Goal: Information Seeking & Learning: Learn about a topic

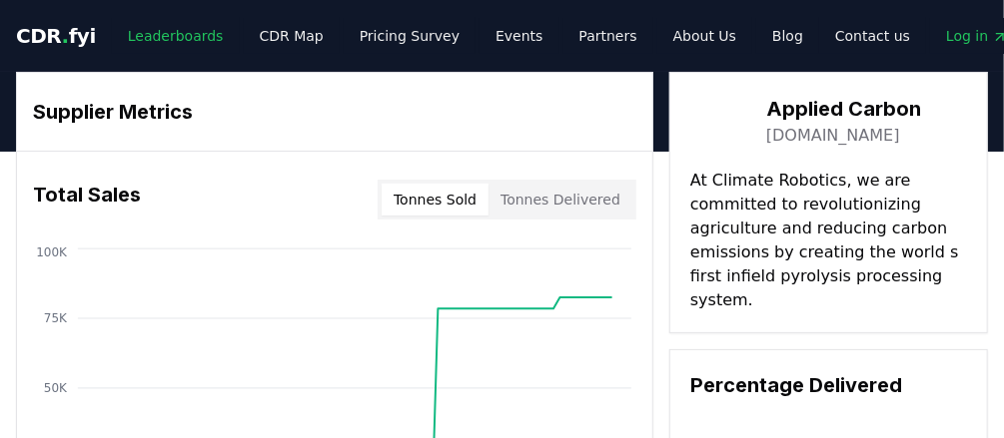
click at [165, 36] on link "Leaderboards" at bounding box center [176, 36] width 128 height 36
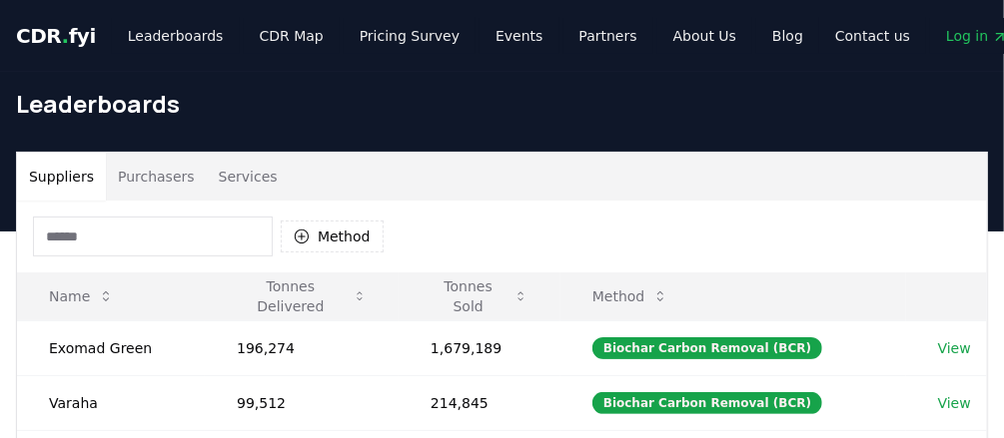
click at [180, 251] on input at bounding box center [153, 237] width 240 height 40
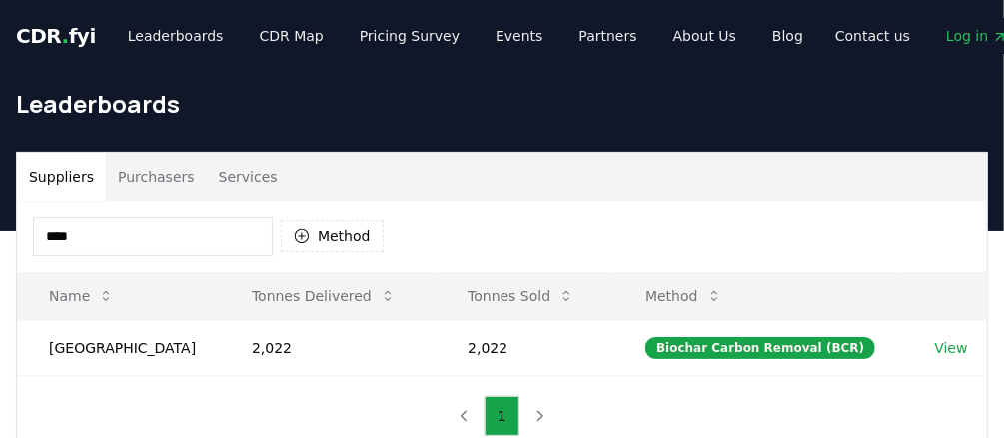
drag, startPoint x: 129, startPoint y: 227, endPoint x: 19, endPoint y: 235, distance: 110.1
click at [19, 235] on div "**** Method" at bounding box center [502, 237] width 970 height 72
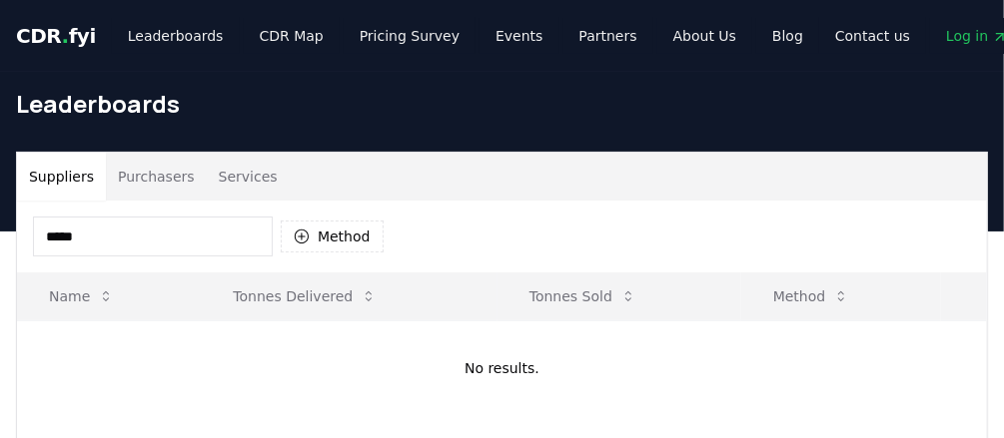
type input "******"
drag, startPoint x: 31, startPoint y: 247, endPoint x: 16, endPoint y: 245, distance: 15.1
click at [16, 245] on div "Suppliers Purchasers Services ****** Method Name Tonnes Delivered Tonnes Sold M…" at bounding box center [502, 324] width 972 height 345
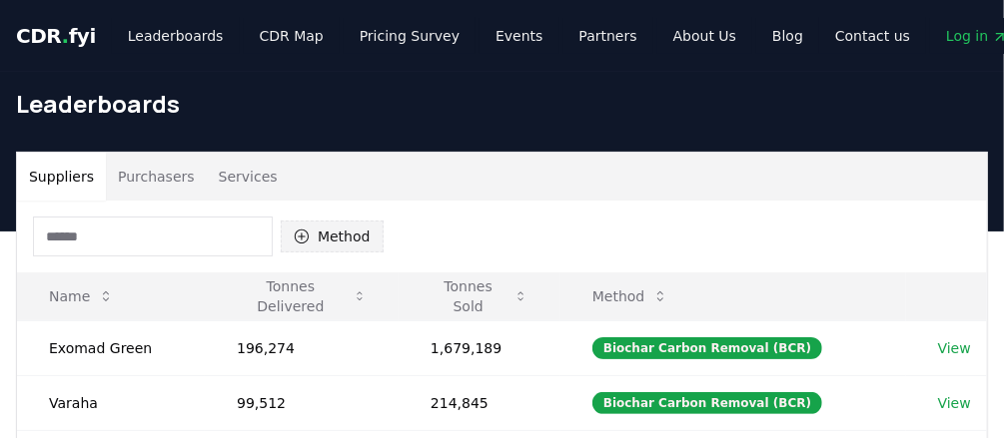
click at [313, 236] on button "Method" at bounding box center [332, 237] width 103 height 32
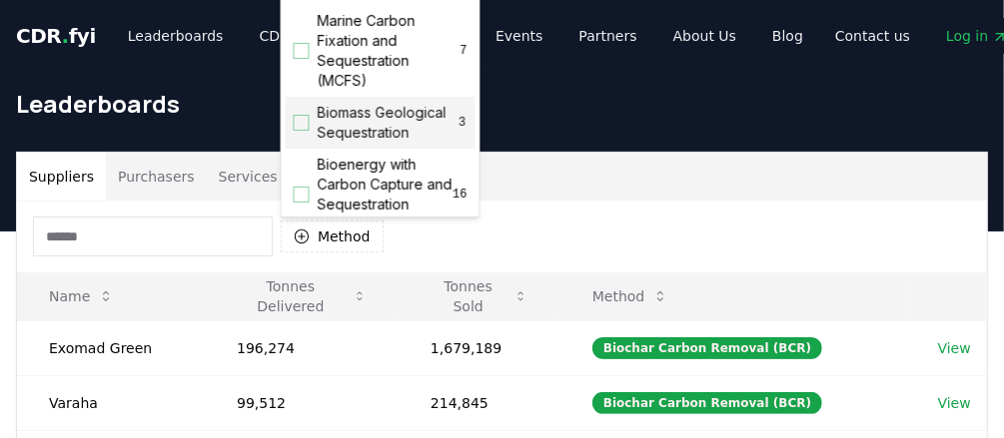
scroll to position [160, 0]
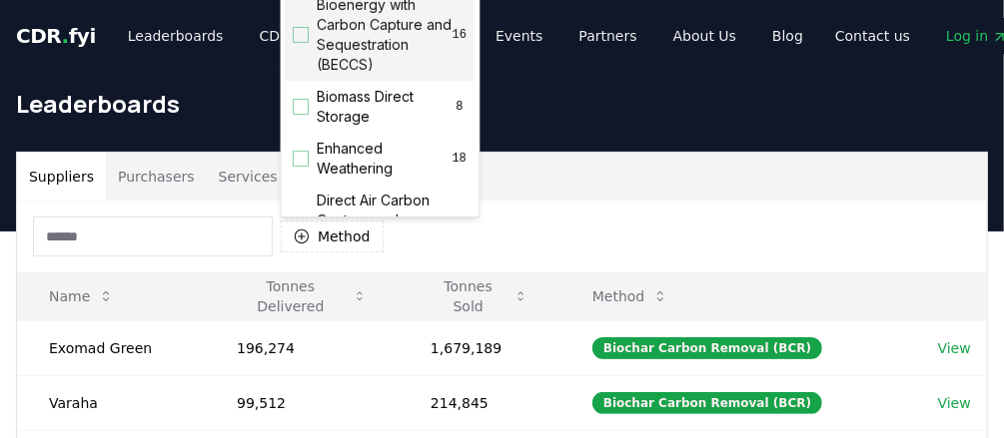
click at [300, 43] on div "Suggestions" at bounding box center [302, 35] width 16 height 16
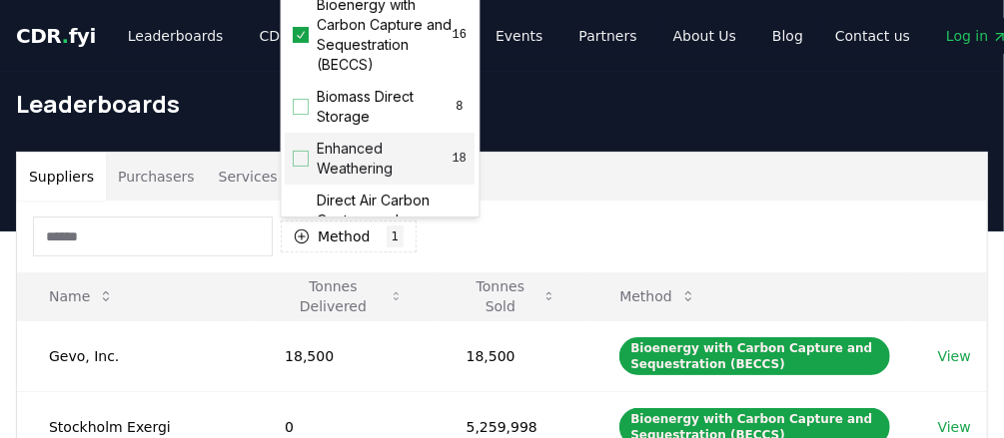
scroll to position [80, 0]
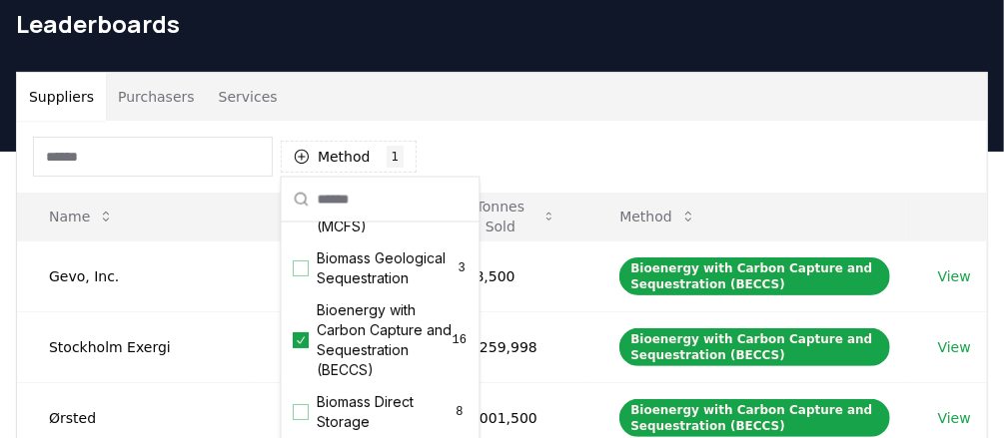
click at [872, 132] on div "Method 1 Bioenergy with Carbon Capture and Sequestration (BECCS)" at bounding box center [502, 157] width 970 height 72
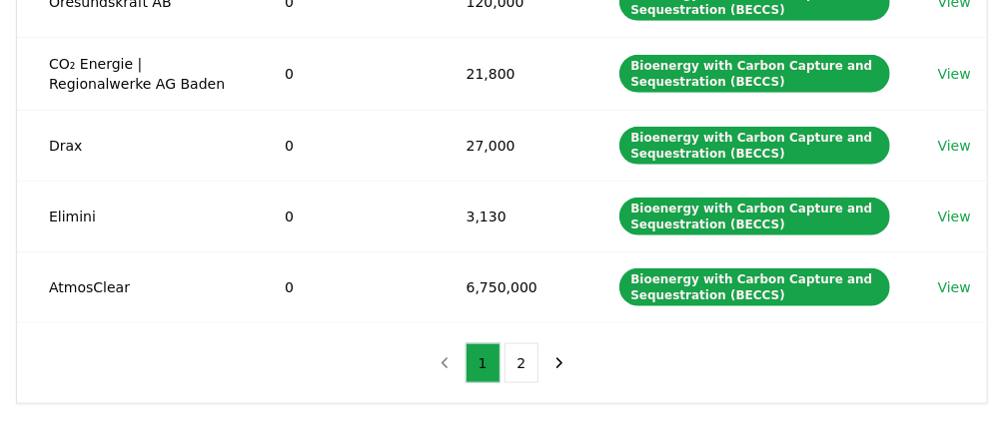
scroll to position [719, 0]
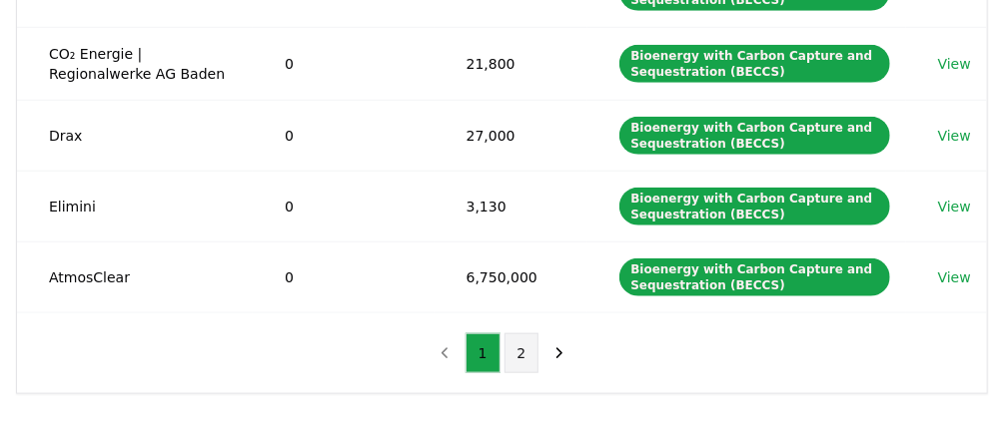
click at [522, 335] on button "2" at bounding box center [521, 354] width 35 height 40
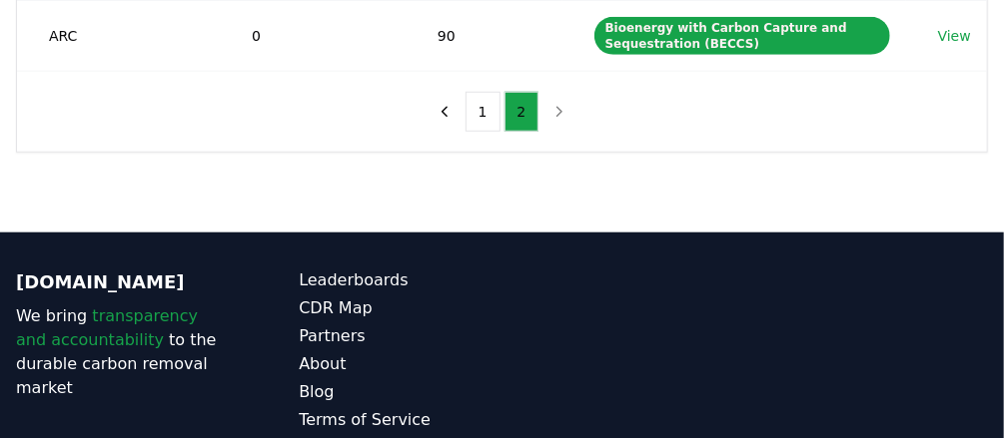
scroll to position [625, 0]
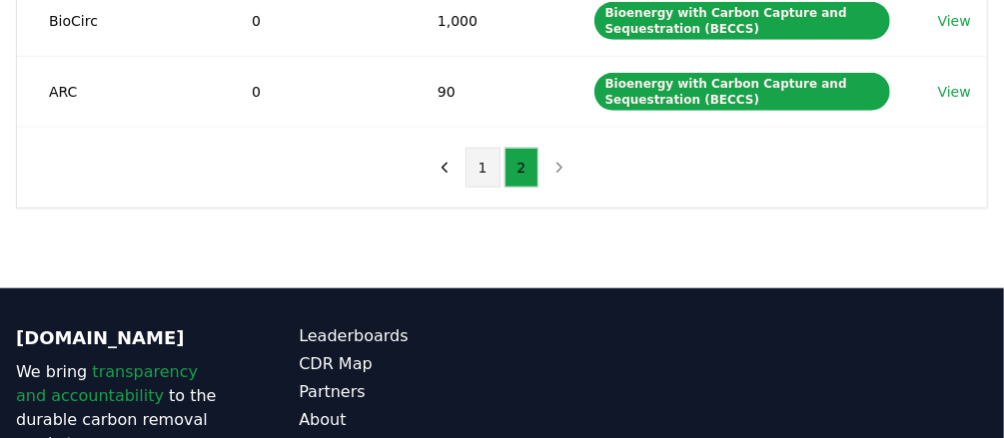
click at [478, 162] on button "1" at bounding box center [482, 168] width 35 height 40
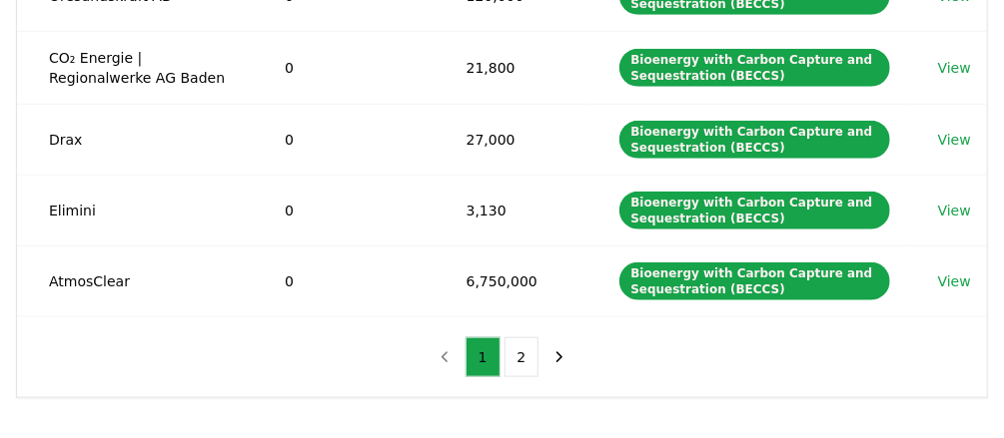
scroll to position [719, 0]
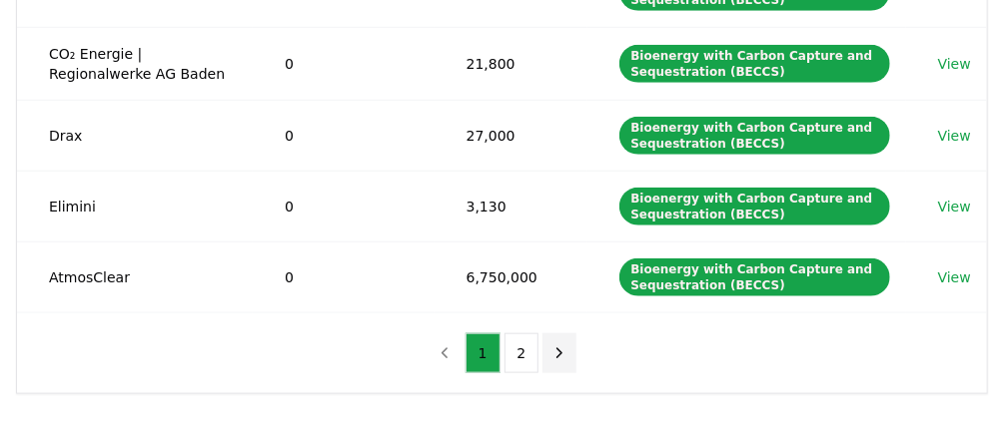
click at [556, 344] on icon "next page" at bounding box center [559, 353] width 18 height 18
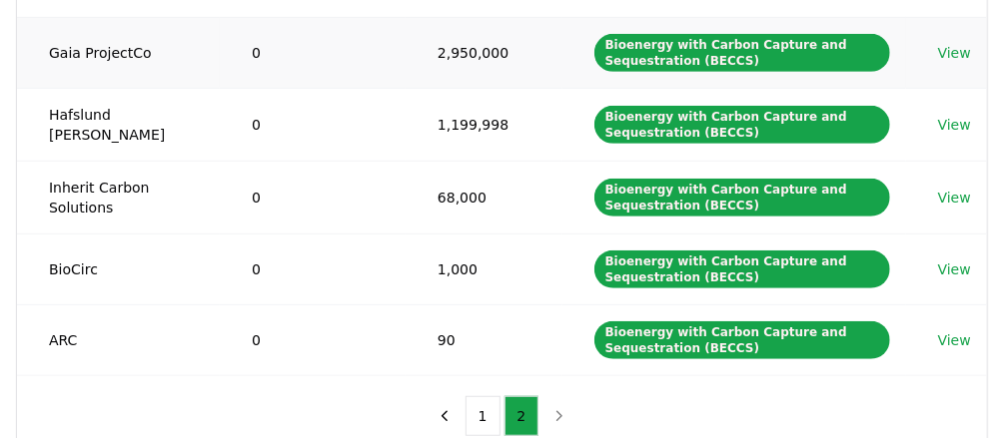
scroll to position [399, 0]
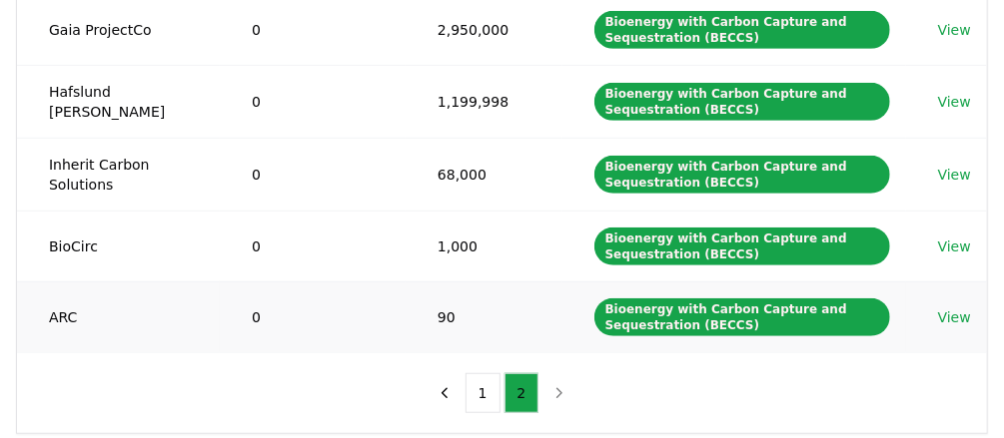
click at [950, 313] on link "View" at bounding box center [954, 318] width 33 height 20
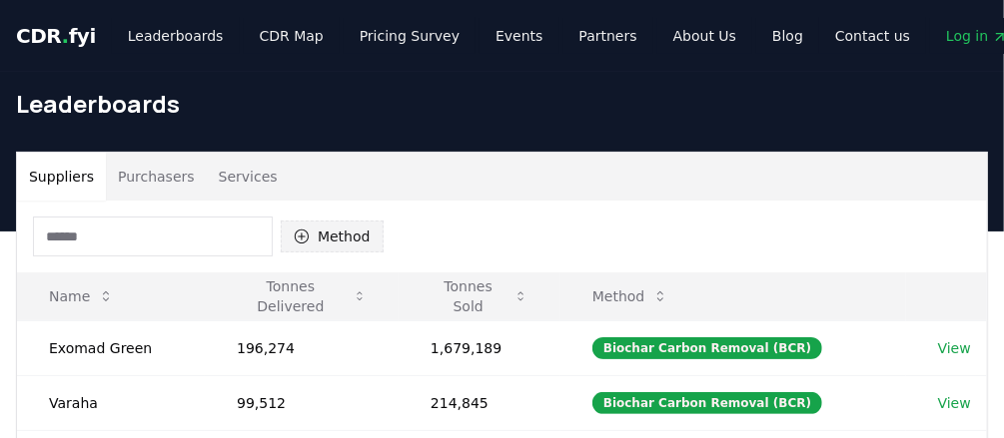
click at [309, 240] on button "Method" at bounding box center [332, 237] width 103 height 32
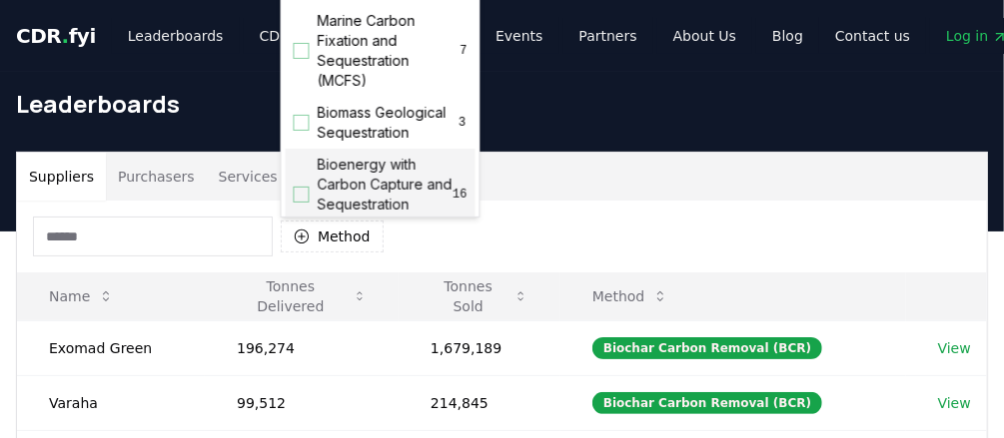
scroll to position [80, 0]
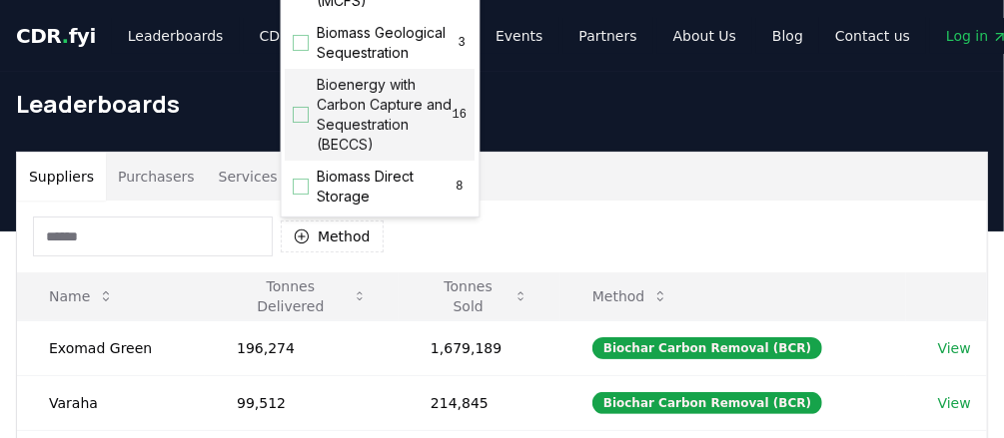
click at [303, 123] on div "Suggestions" at bounding box center [302, 115] width 16 height 16
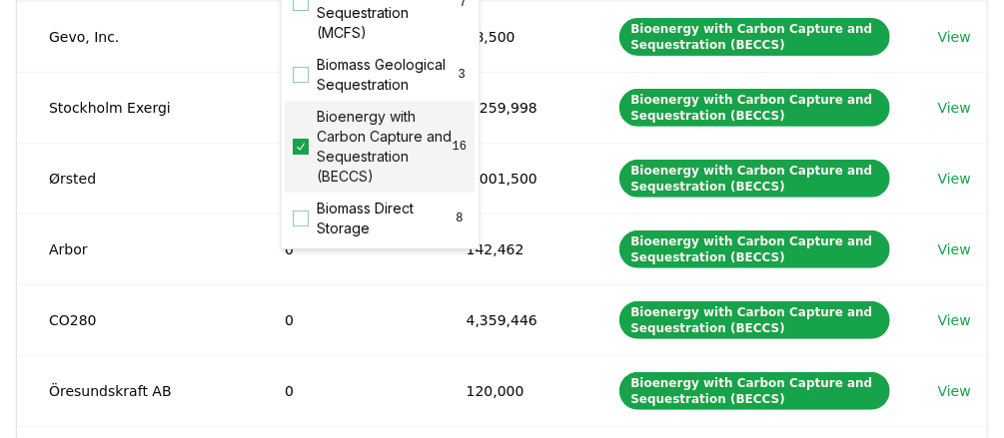
scroll to position [479, 0]
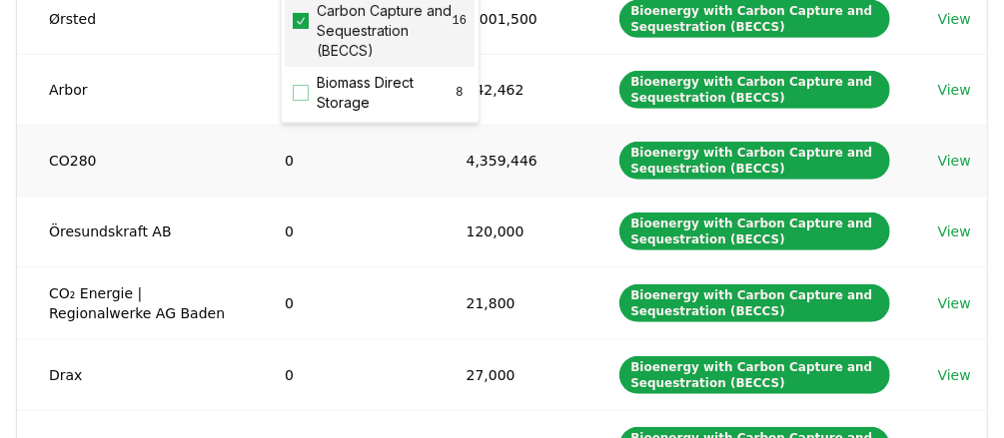
click at [951, 156] on link "View" at bounding box center [954, 161] width 33 height 20
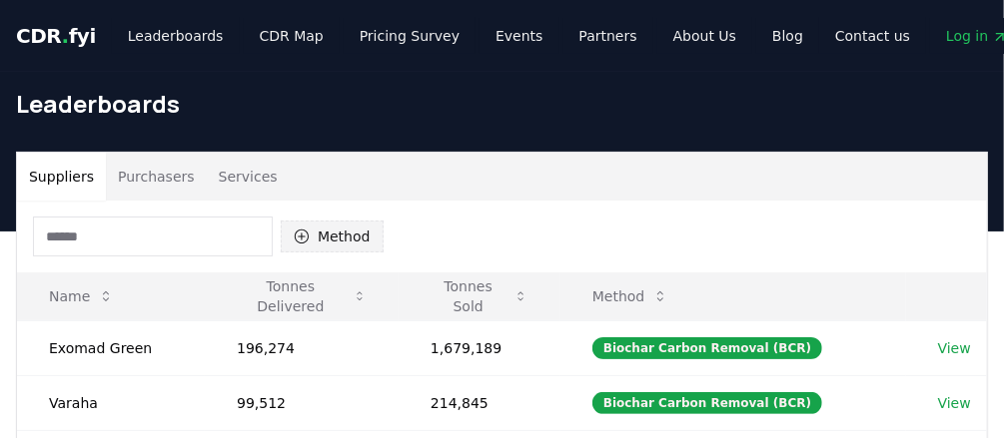
click at [318, 236] on button "Method" at bounding box center [332, 237] width 103 height 32
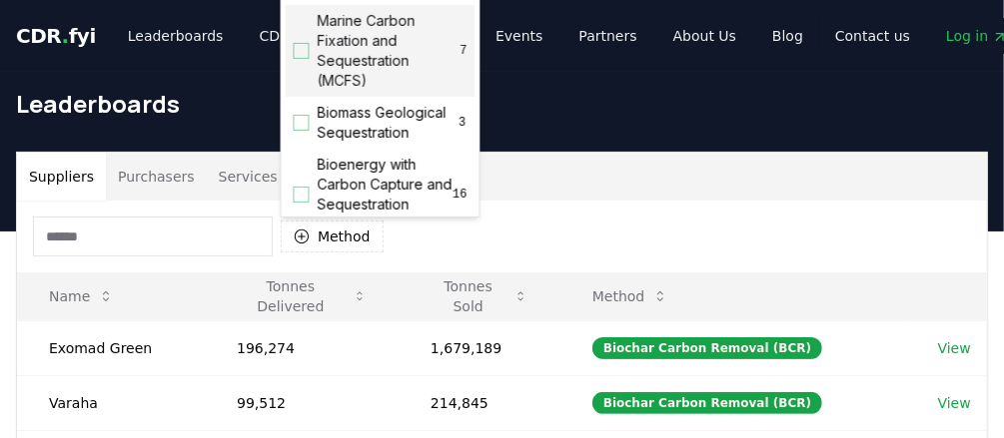
click at [298, 50] on div "Suggestions" at bounding box center [302, 51] width 16 height 16
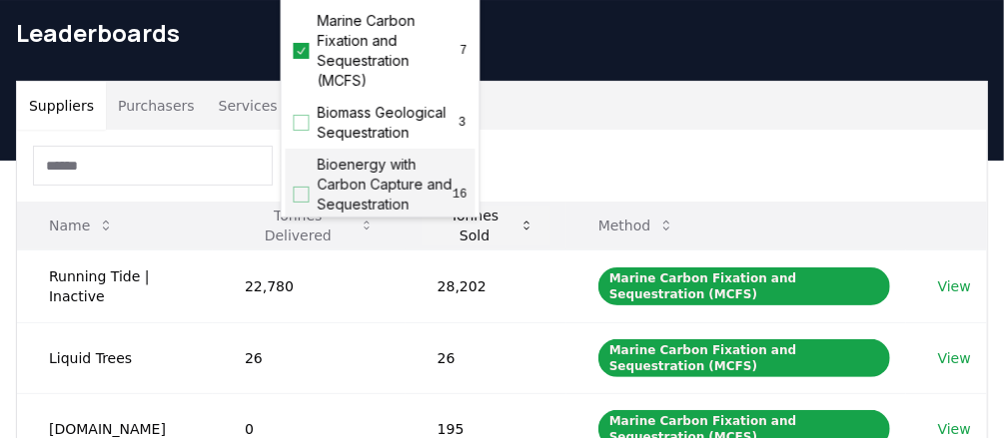
scroll to position [160, 0]
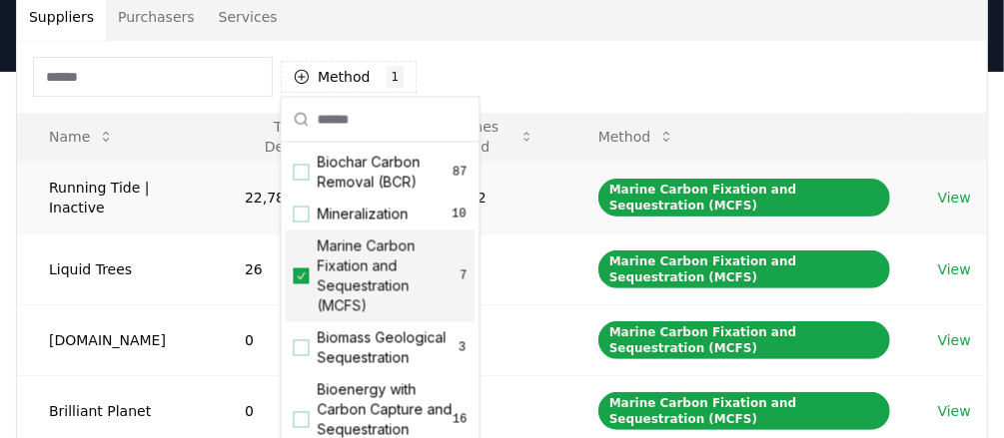
click at [556, 170] on td "28,202" at bounding box center [485, 197] width 161 height 73
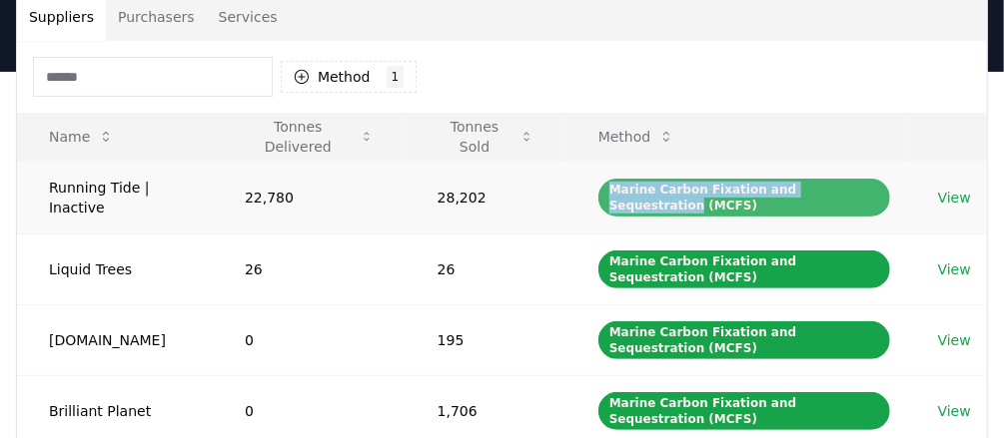
drag, startPoint x: 608, startPoint y: 188, endPoint x: 853, endPoint y: 185, distance: 244.7
click at [853, 185] on div "Marine Carbon Fixation and Sequestration (MCFS)" at bounding box center [744, 198] width 292 height 38
copy div "Marine Carbon Fixation and Sequestration"
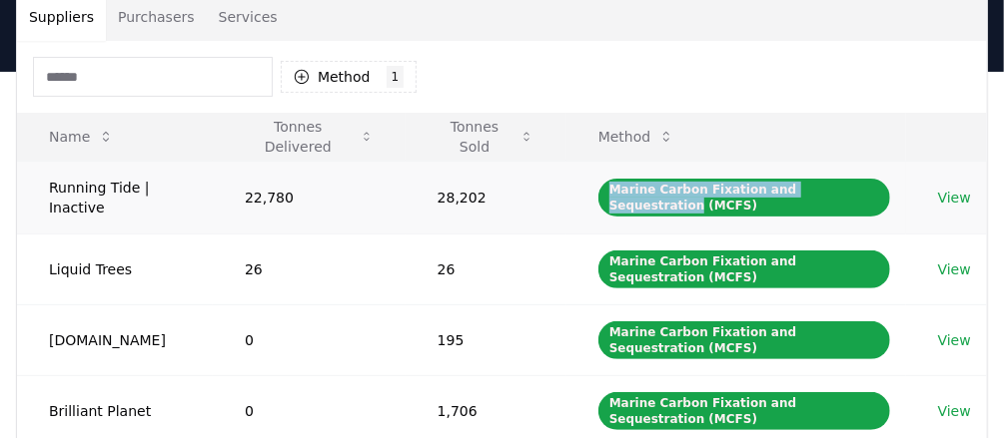
click at [955, 197] on link "View" at bounding box center [954, 198] width 33 height 20
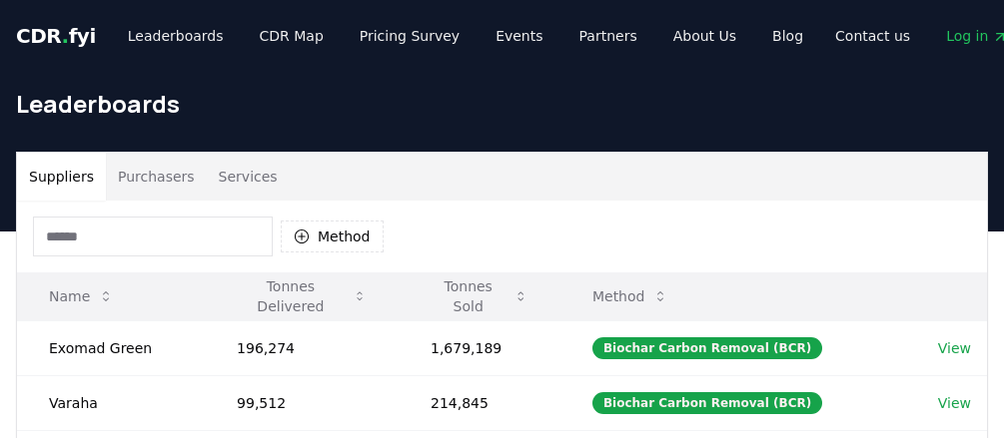
scroll to position [160, 0]
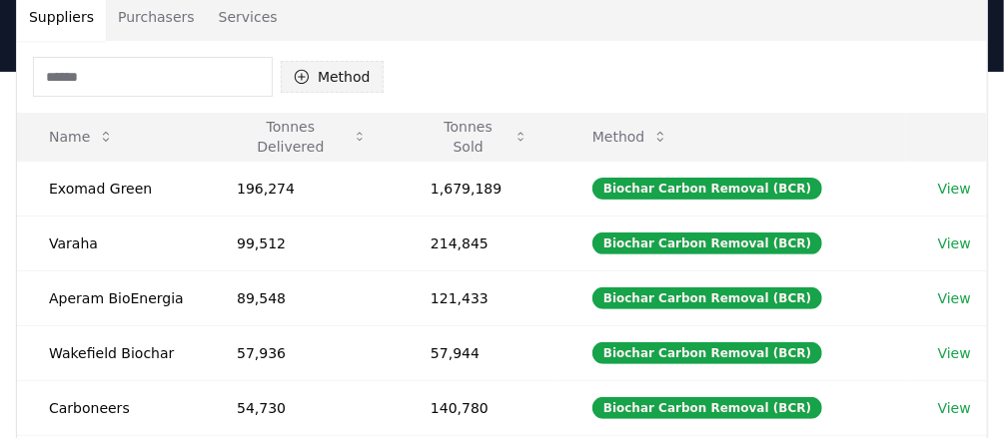
click at [336, 81] on button "Method" at bounding box center [332, 77] width 103 height 32
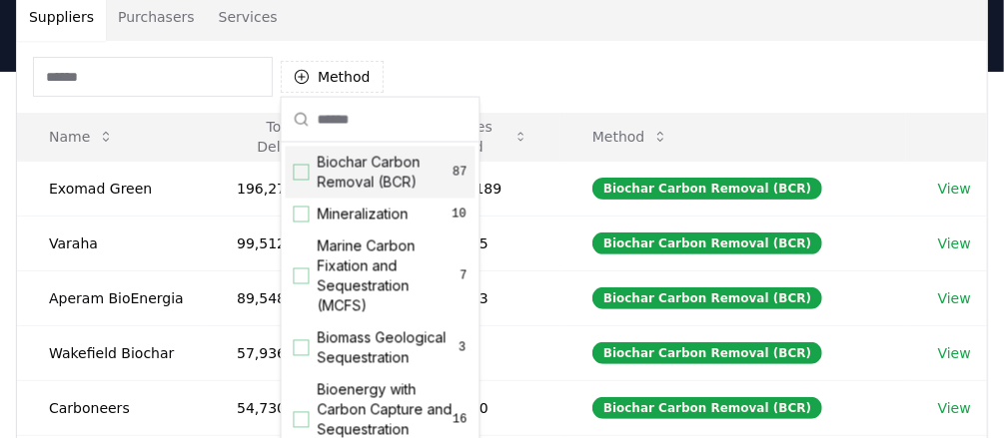
click at [308, 176] on div "Suggestions" at bounding box center [302, 173] width 16 height 16
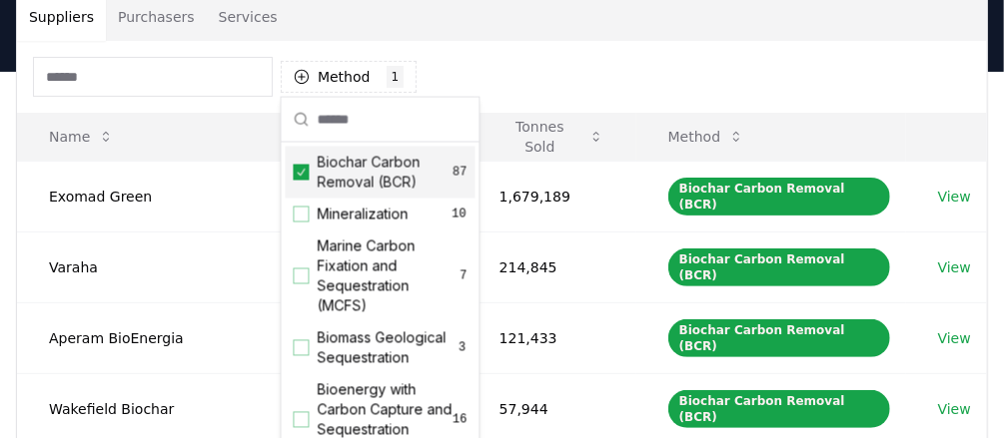
click at [308, 181] on div "Biochar Carbon Removal (BCR) 87" at bounding box center [381, 173] width 190 height 52
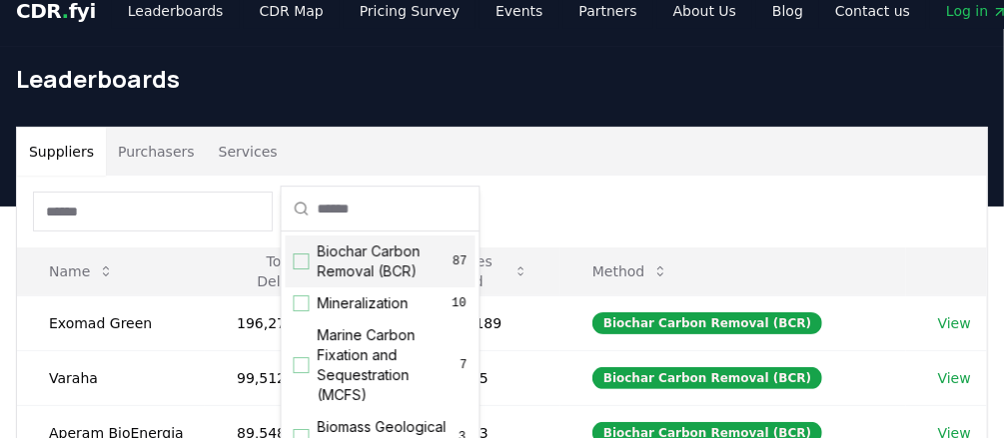
scroll to position [0, 0]
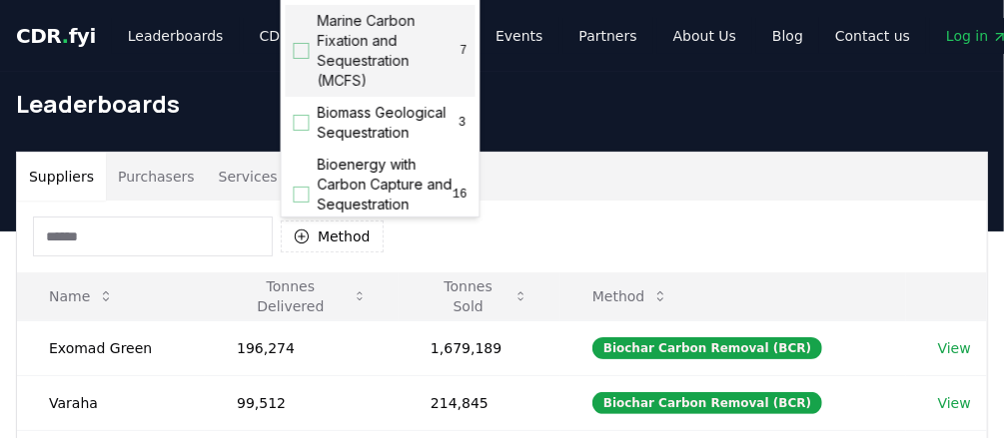
click at [294, 47] on div "Suggestions" at bounding box center [302, 51] width 16 height 16
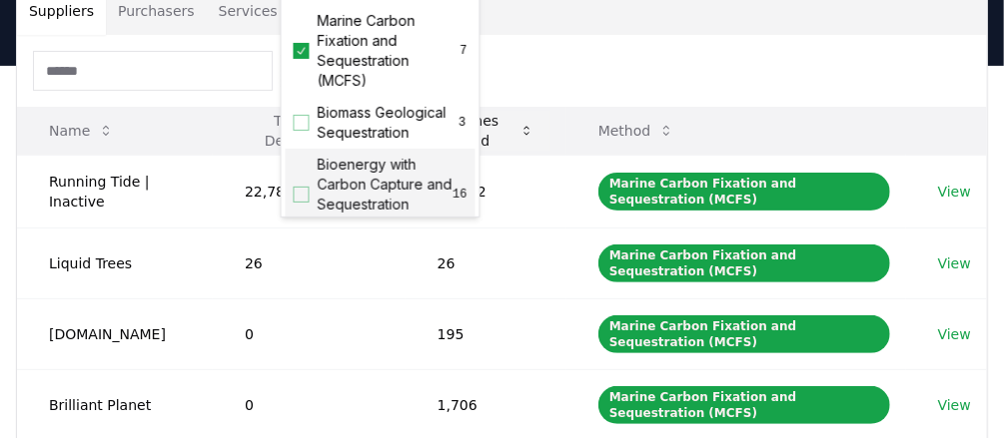
scroll to position [240, 0]
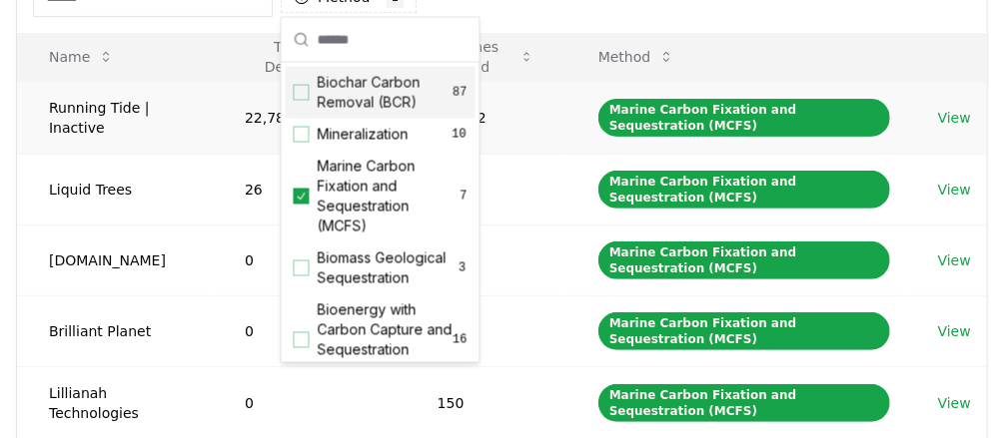
click at [547, 113] on td "28,202" at bounding box center [485, 117] width 161 height 73
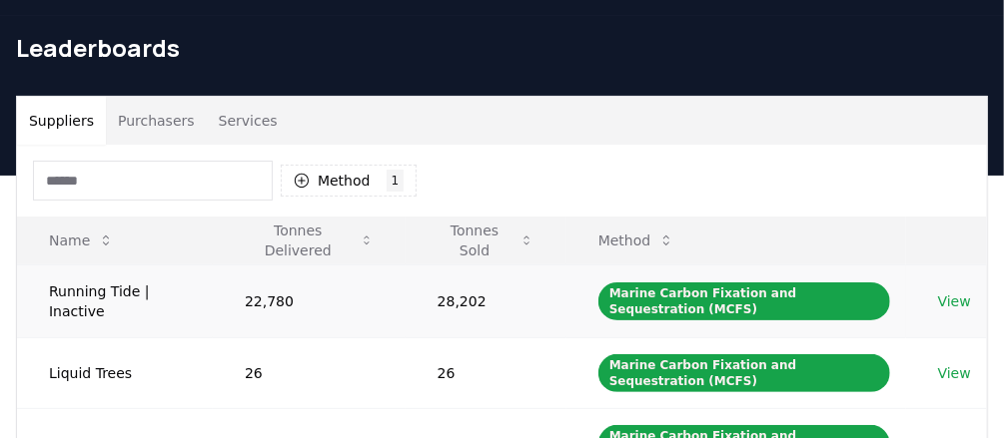
scroll to position [0, 0]
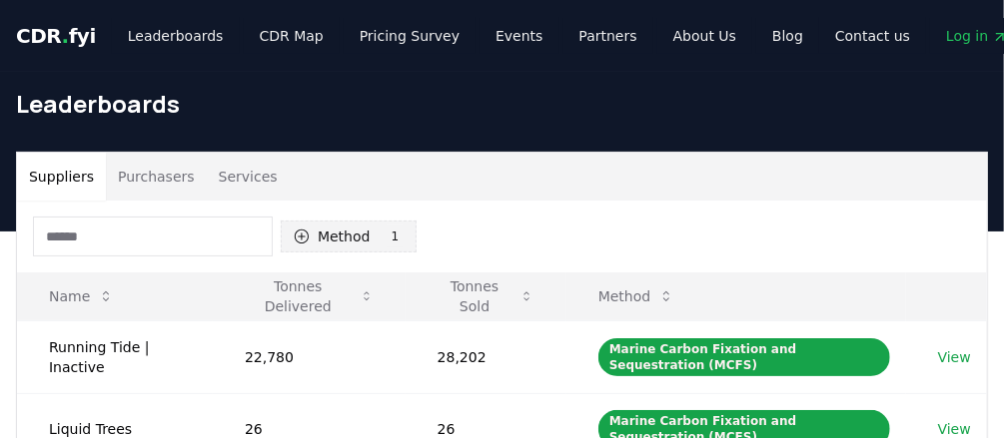
click at [349, 228] on button "Method 1 Marine Carbon Fixation and Sequestration (MCFS)" at bounding box center [349, 237] width 136 height 32
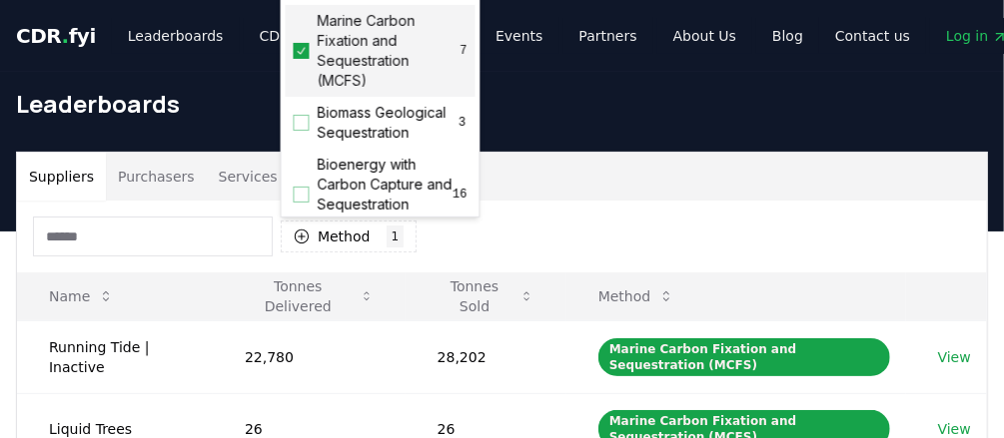
click at [300, 45] on icon "Suggestions" at bounding box center [302, 51] width 14 height 16
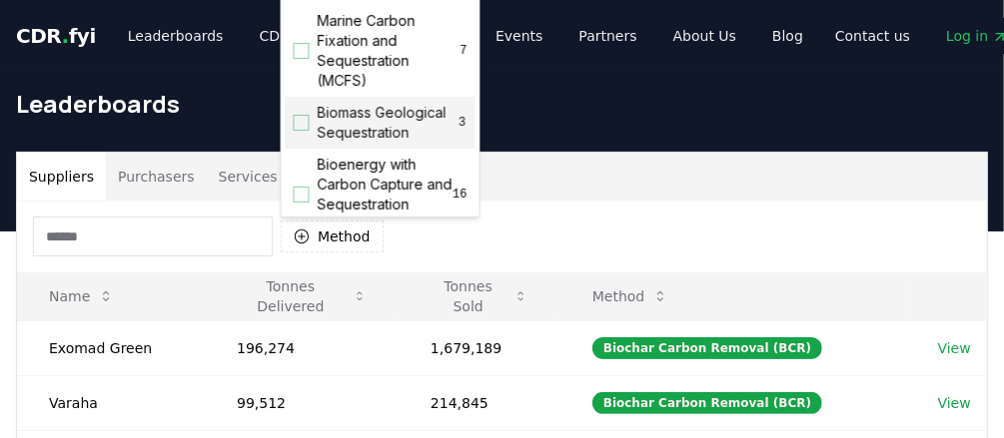
click at [301, 130] on div "Suggestions" at bounding box center [302, 123] width 16 height 16
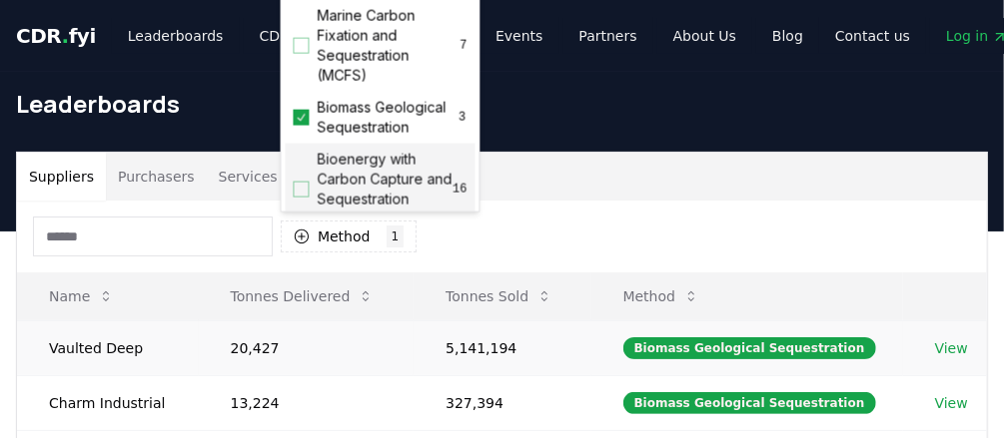
scroll to position [80, 0]
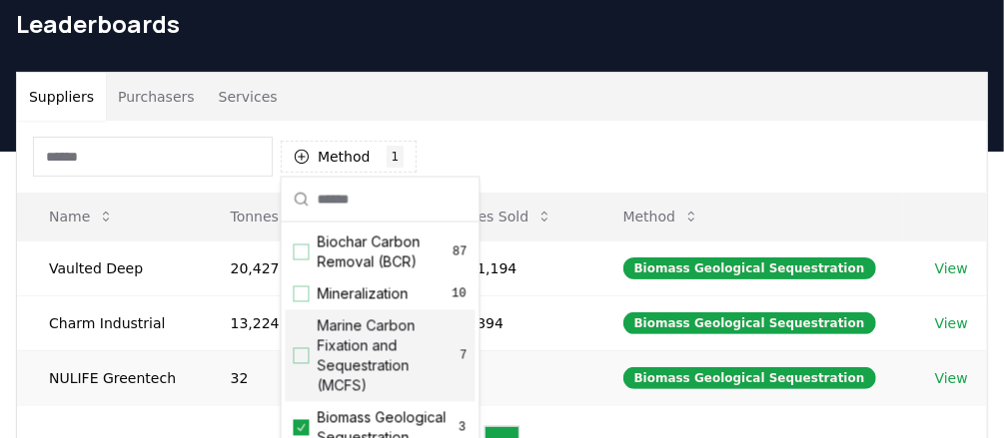
click at [560, 367] on td "796" at bounding box center [501, 377] width 177 height 55
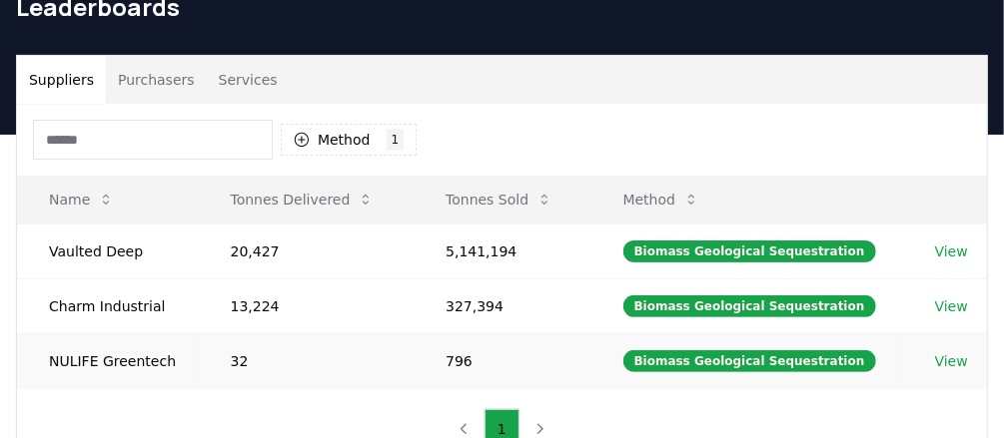
scroll to position [0, 0]
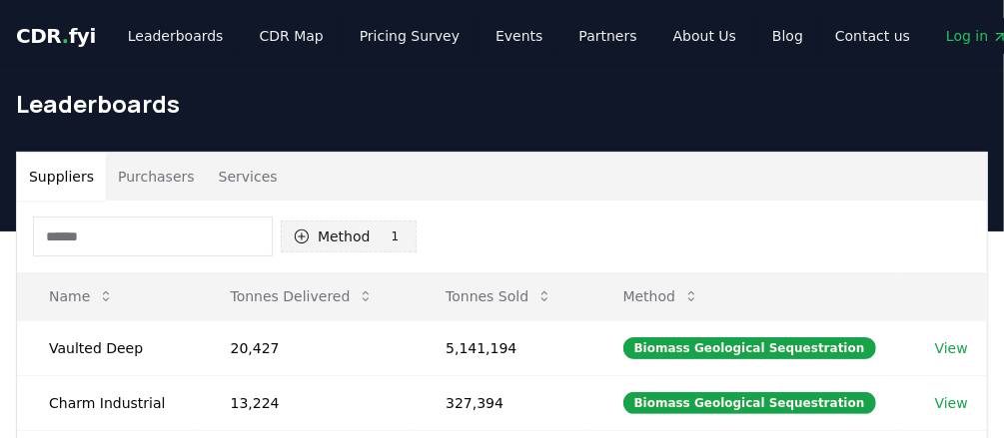
click at [349, 232] on button "Method 1 Biomass Geological Sequestration" at bounding box center [349, 237] width 136 height 32
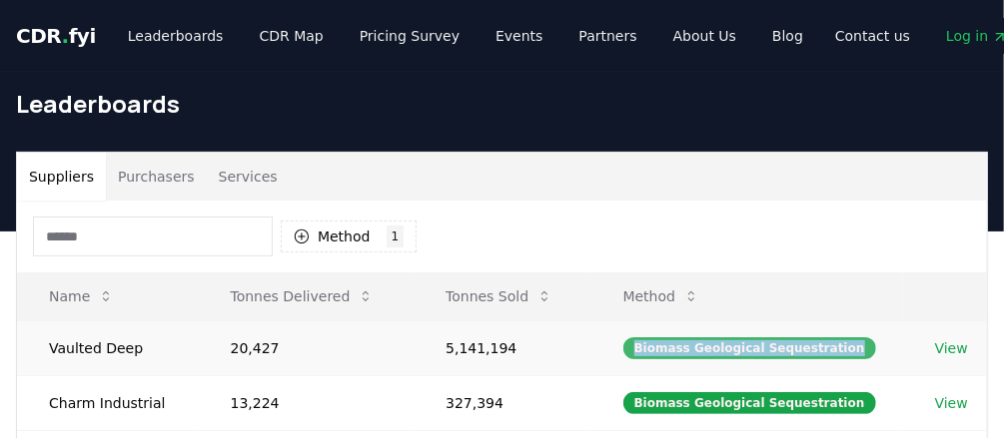
drag, startPoint x: 649, startPoint y: 346, endPoint x: 848, endPoint y: 340, distance: 198.8
click at [848, 340] on div "Biomass Geological Sequestration" at bounding box center [749, 348] width 253 height 22
copy div "Biomass Geological Sequestration"
click at [960, 399] on link "View" at bounding box center [951, 403] width 33 height 20
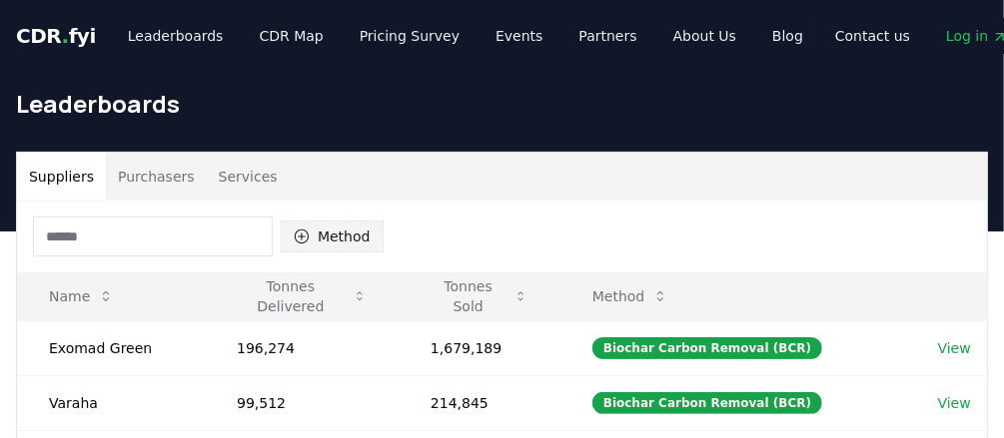
click at [326, 236] on button "Method" at bounding box center [332, 237] width 103 height 32
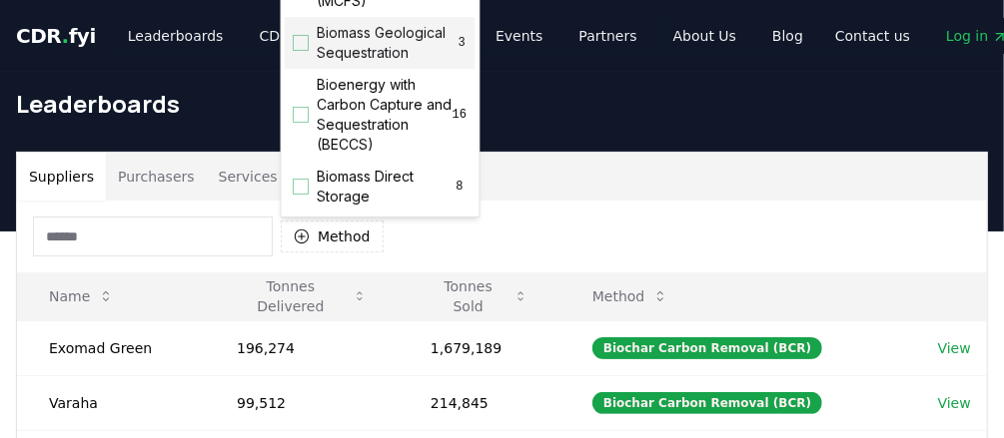
scroll to position [160, 0]
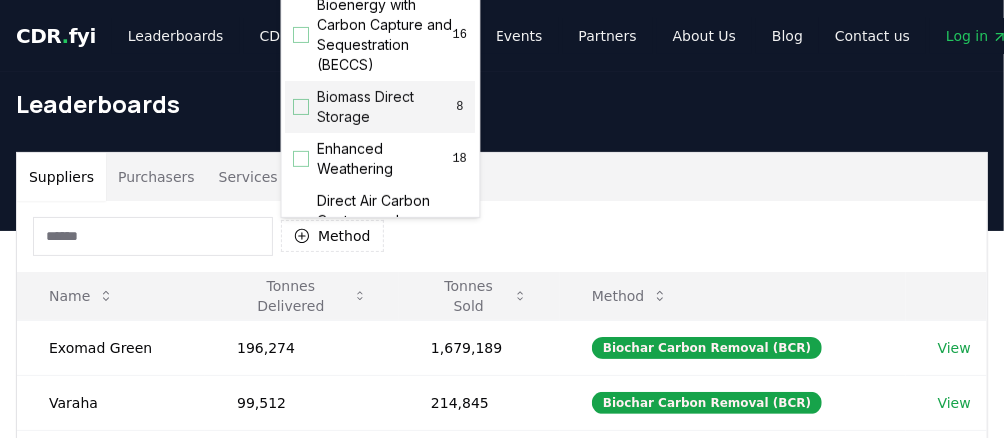
click at [301, 115] on div "Suggestions" at bounding box center [302, 107] width 16 height 16
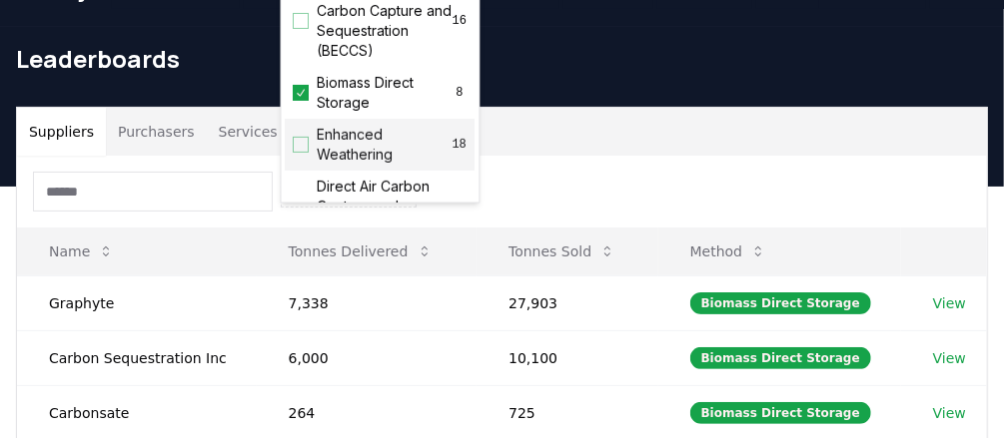
scroll to position [0, 0]
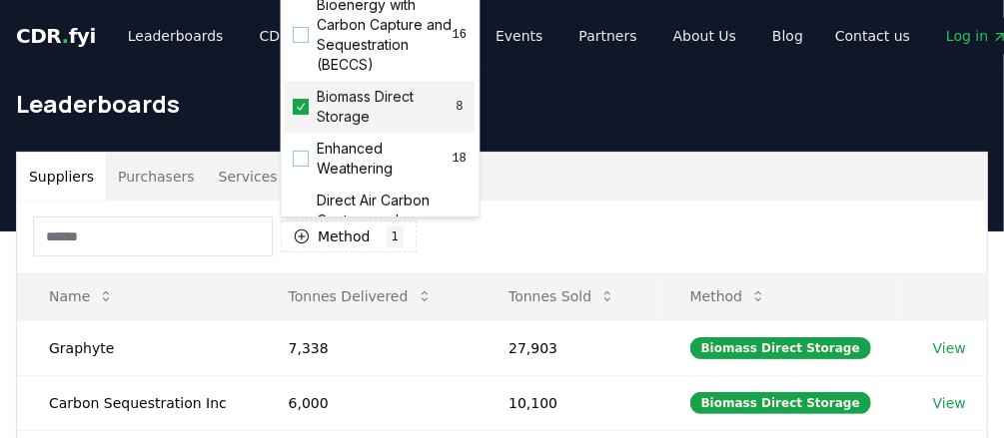
click at [297, 115] on icon "Suggestions" at bounding box center [302, 107] width 14 height 16
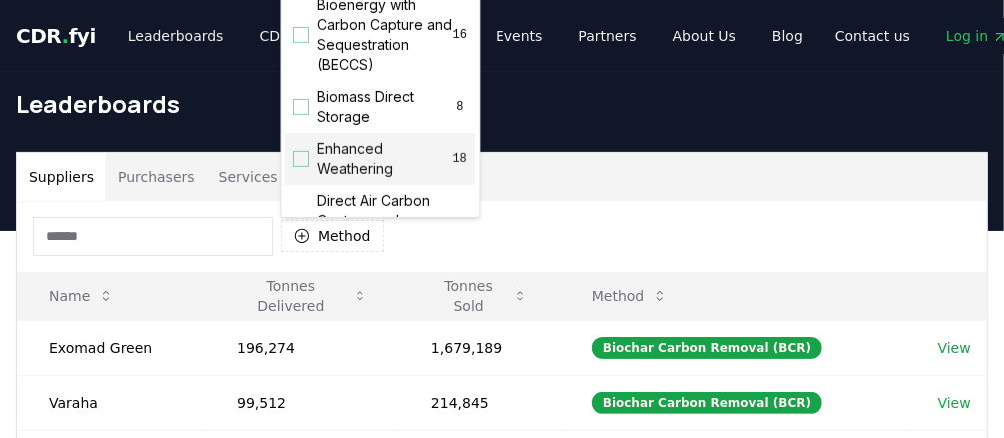
click at [302, 167] on div "Suggestions" at bounding box center [302, 159] width 16 height 16
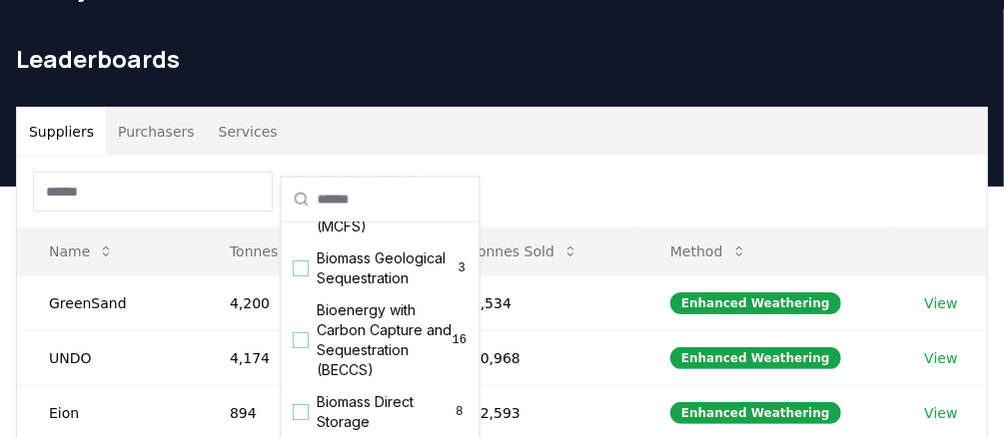
scroll to position [80, 0]
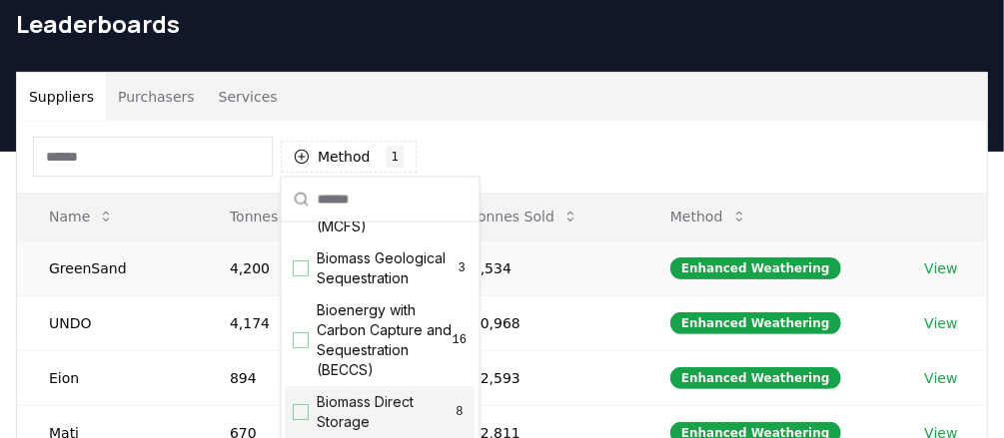
click at [620, 272] on td "4,534" at bounding box center [538, 268] width 199 height 55
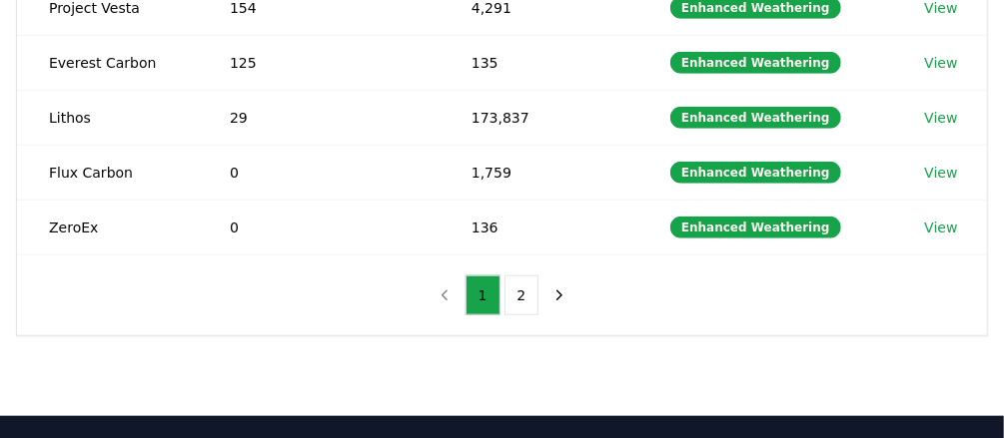
scroll to position [639, 0]
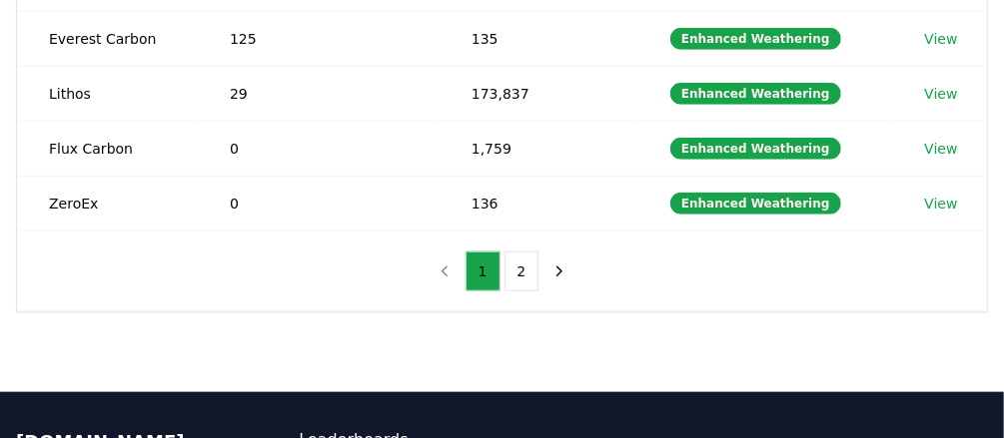
click at [523, 256] on button "2" at bounding box center [521, 272] width 35 height 40
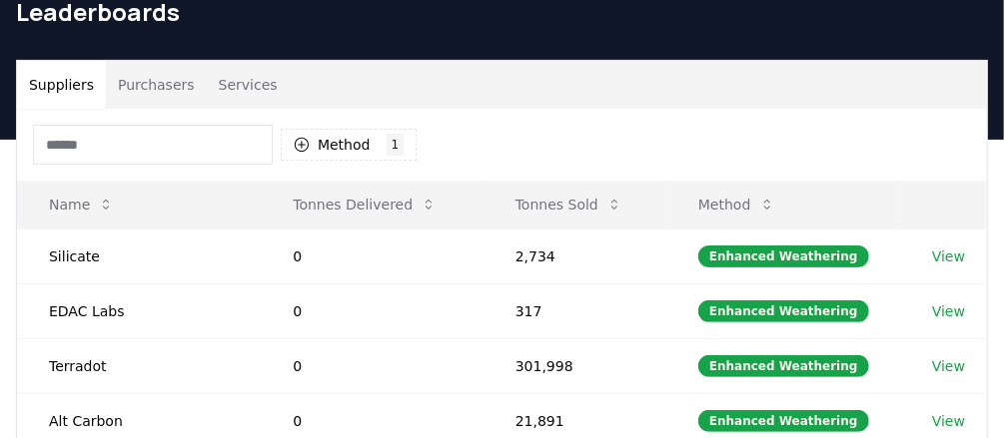
scroll to position [80, 0]
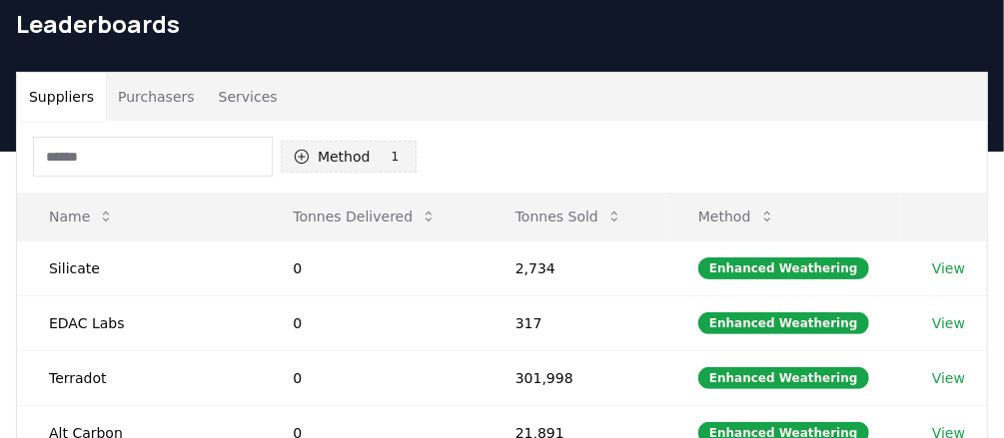
click at [351, 156] on button "Method 1 Enhanced Weathering" at bounding box center [349, 157] width 136 height 32
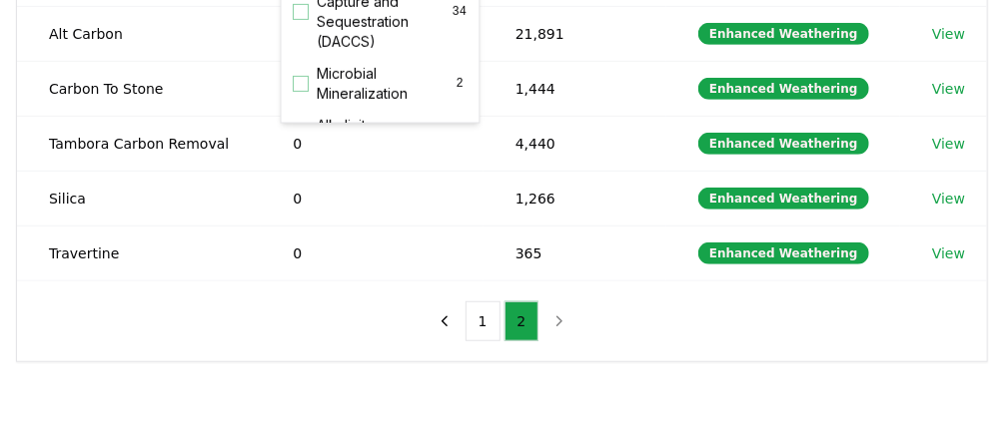
scroll to position [284, 0]
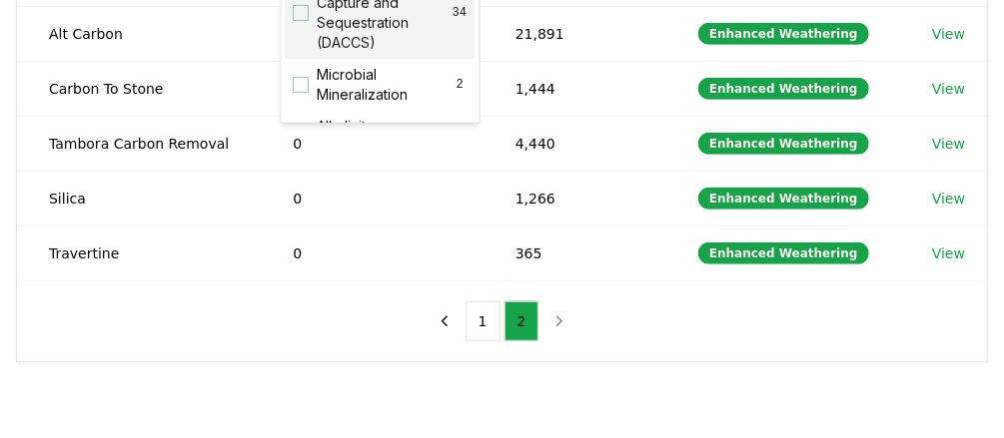
click at [307, 21] on div "Suggestions" at bounding box center [302, 13] width 16 height 16
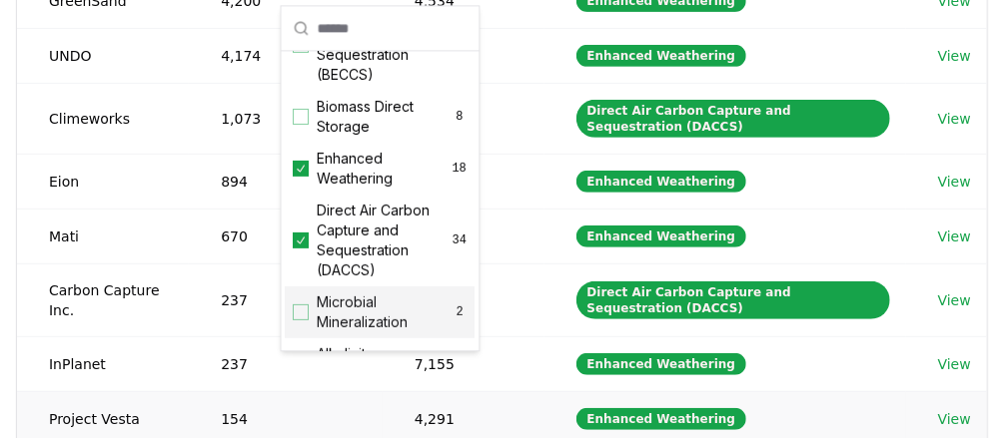
scroll to position [240, 0]
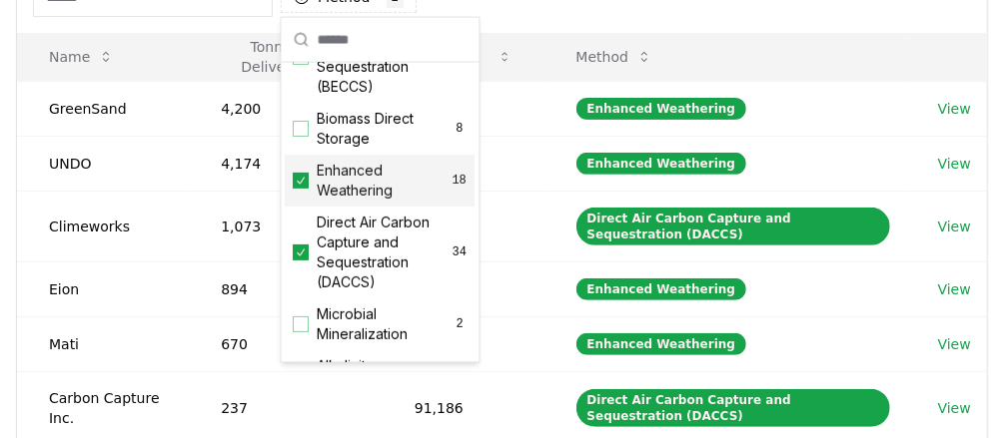
click at [302, 184] on icon "Suggestions" at bounding box center [302, 180] width 8 height 7
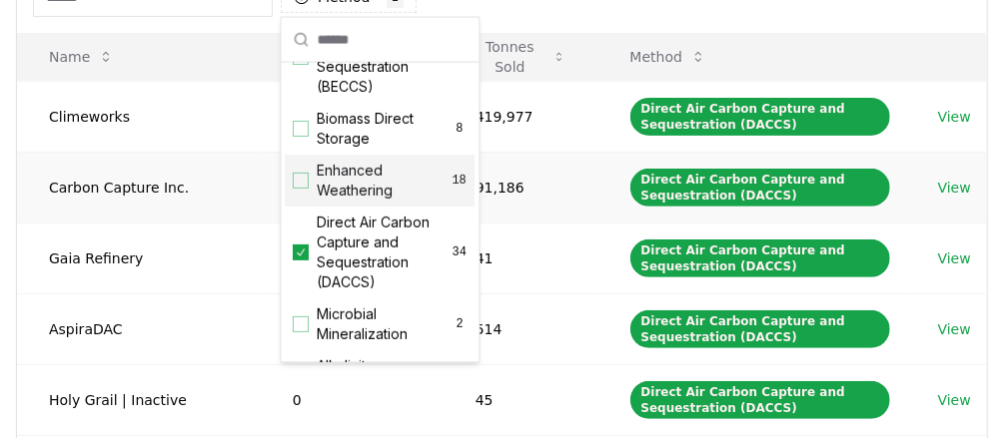
click at [555, 202] on td "91,186" at bounding box center [520, 187] width 155 height 71
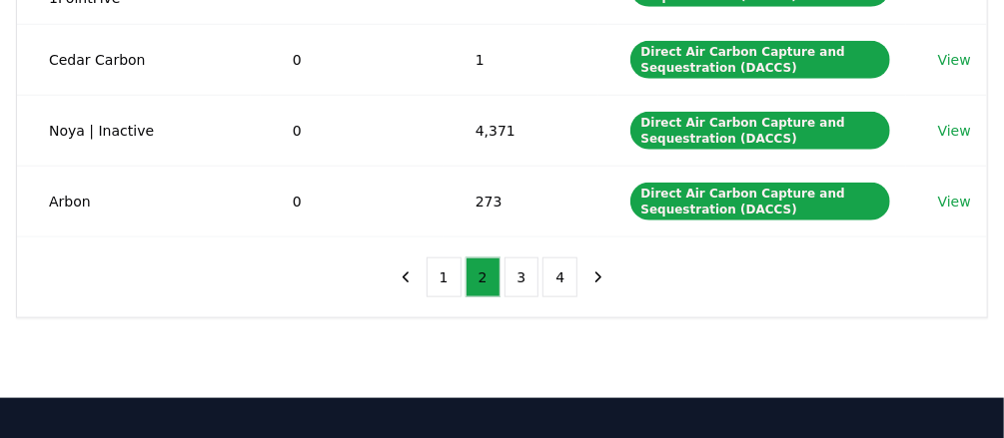
scroll to position [799, 0]
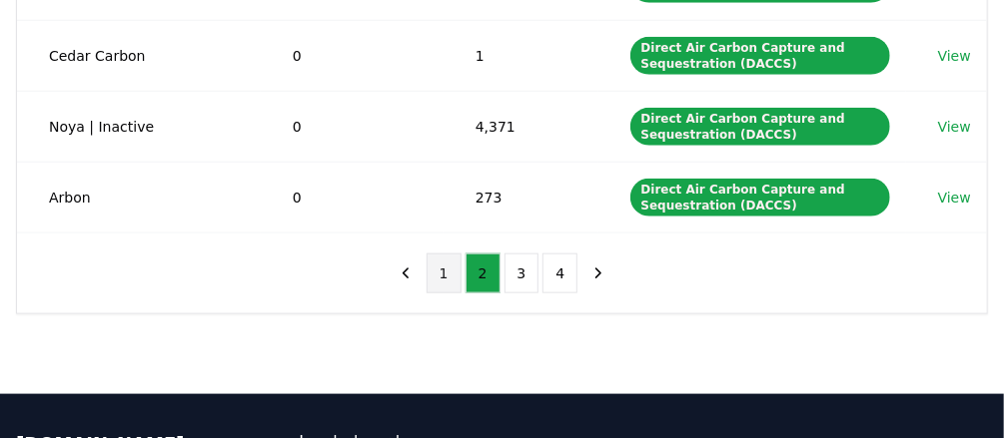
click at [452, 258] on button "1" at bounding box center [443, 274] width 35 height 40
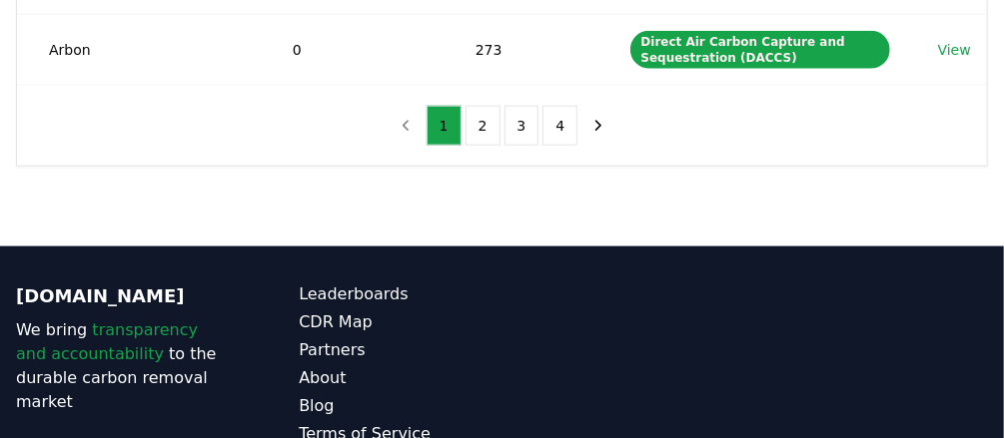
scroll to position [959, 0]
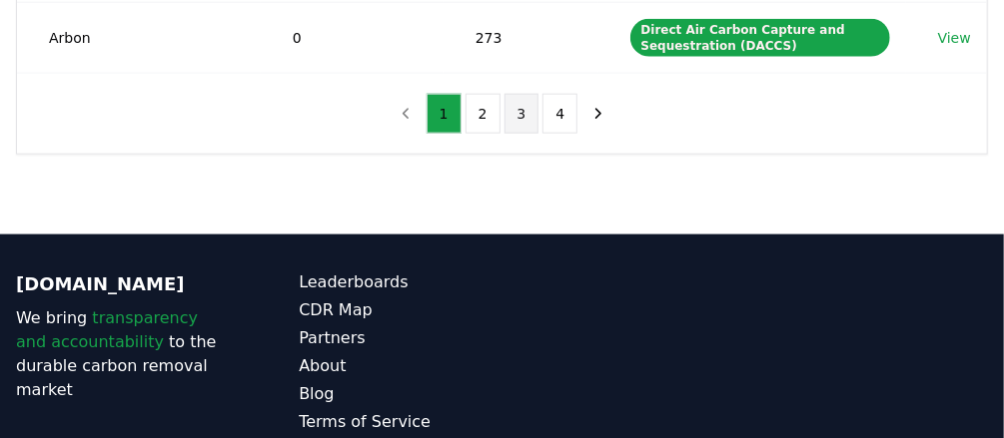
click at [517, 100] on button "3" at bounding box center [521, 114] width 35 height 40
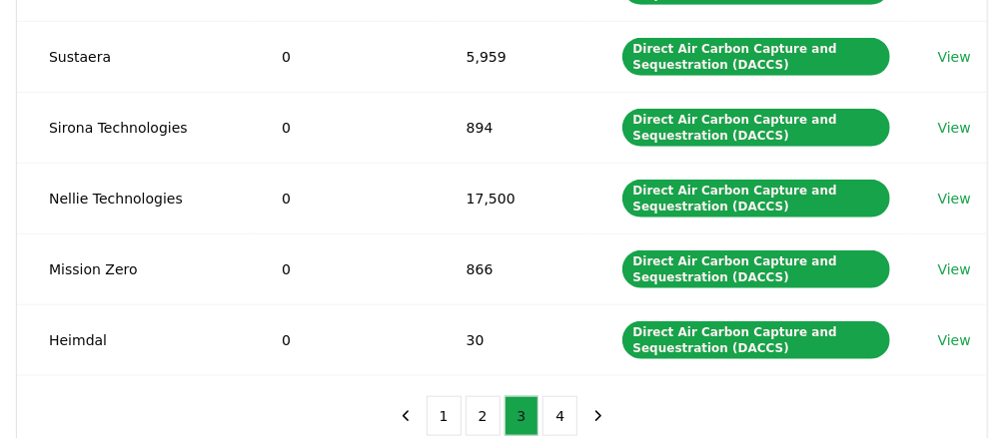
scroll to position [639, 0]
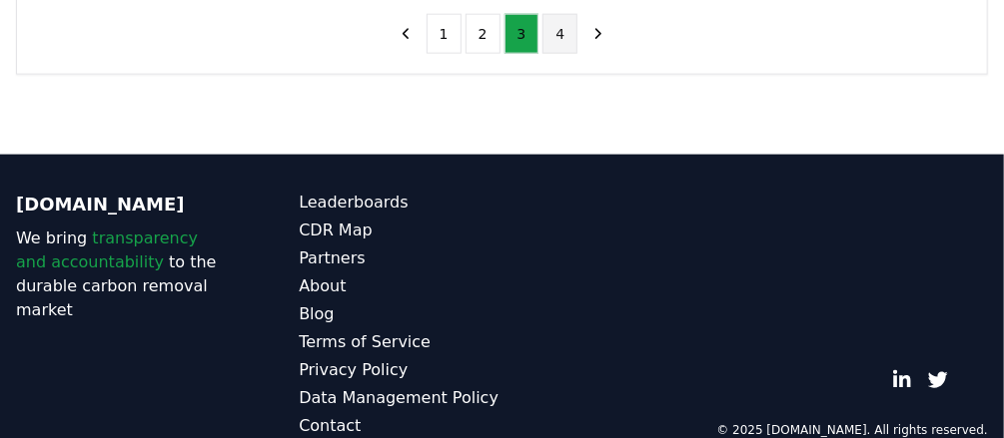
click at [551, 33] on button "4" at bounding box center [559, 34] width 35 height 40
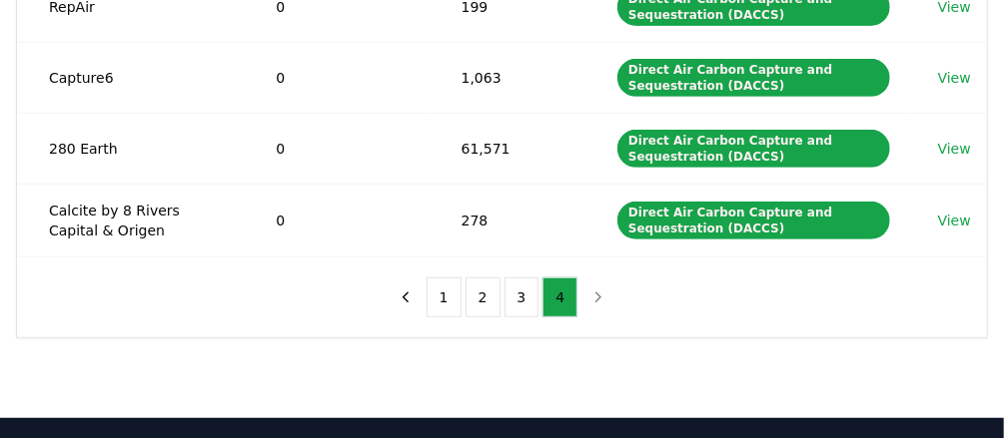
scroll to position [221, 0]
